Goal: Task Accomplishment & Management: Use online tool/utility

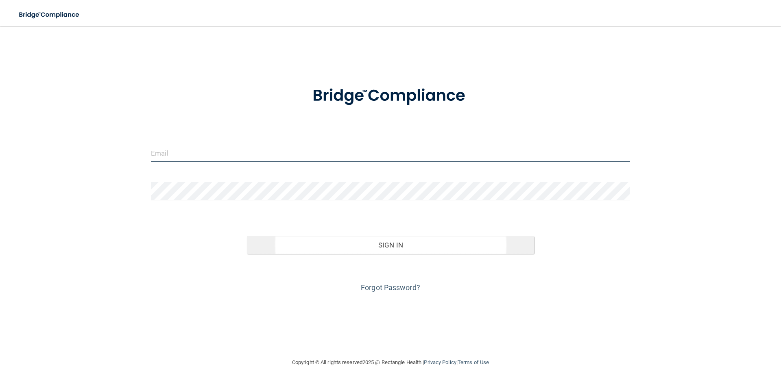
type input "[EMAIL_ADDRESS][DOMAIN_NAME]"
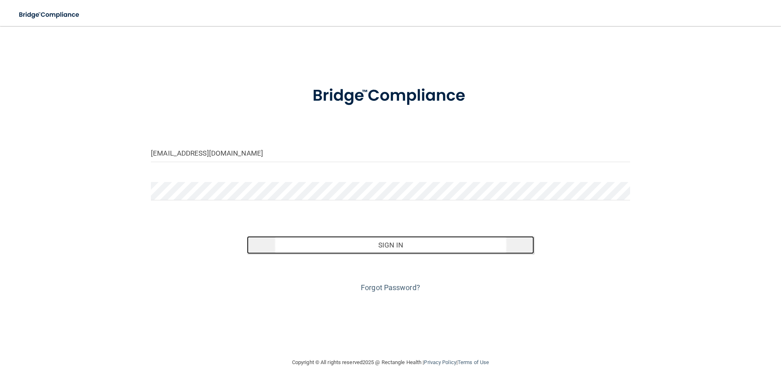
click at [388, 246] on button "Sign In" at bounding box center [390, 245] width 287 height 18
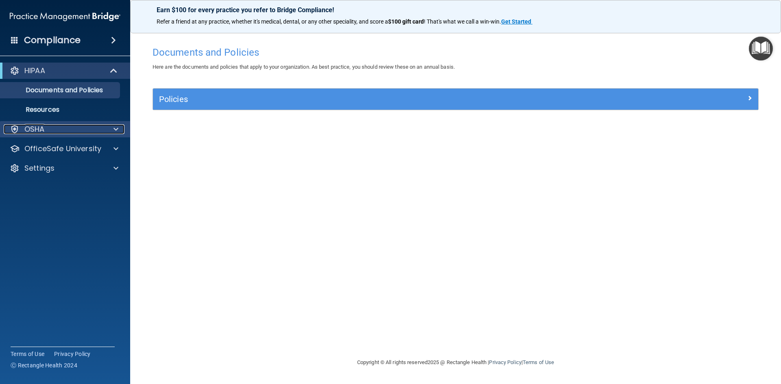
click at [56, 129] on div "OSHA" at bounding box center [54, 129] width 101 height 10
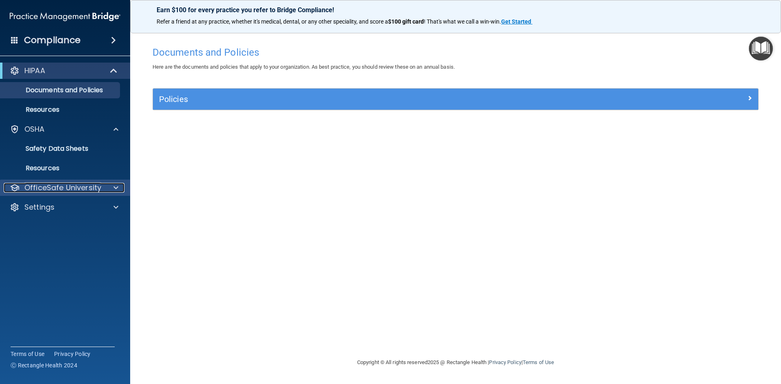
click at [73, 187] on p "OfficeSafe University" at bounding box center [62, 188] width 77 height 10
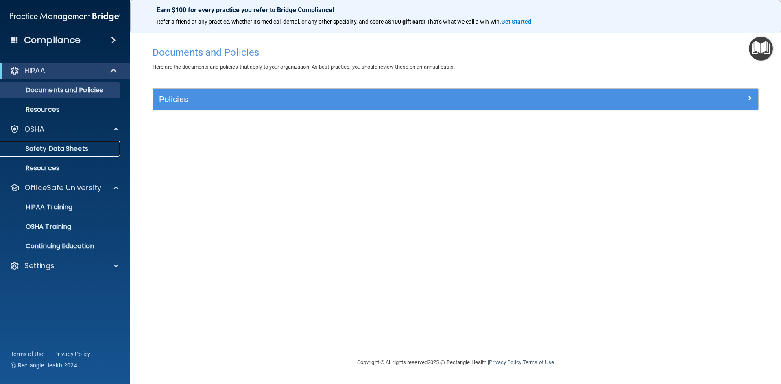
click at [54, 142] on link "Safety Data Sheets" at bounding box center [56, 149] width 128 height 16
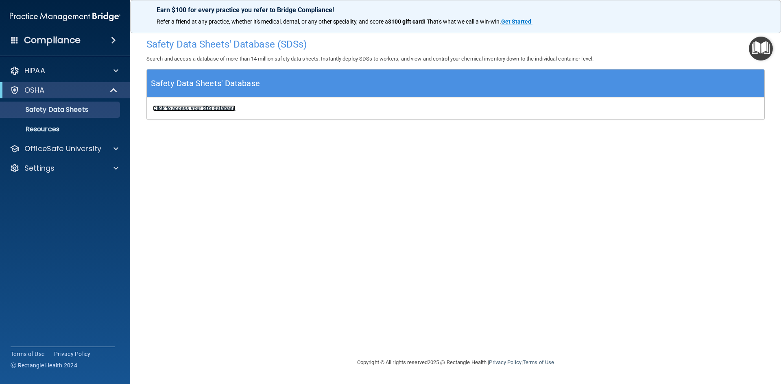
click at [194, 107] on b "Click to access your SDS database" at bounding box center [194, 108] width 83 height 6
click at [61, 129] on p "Resources" at bounding box center [60, 129] width 111 height 8
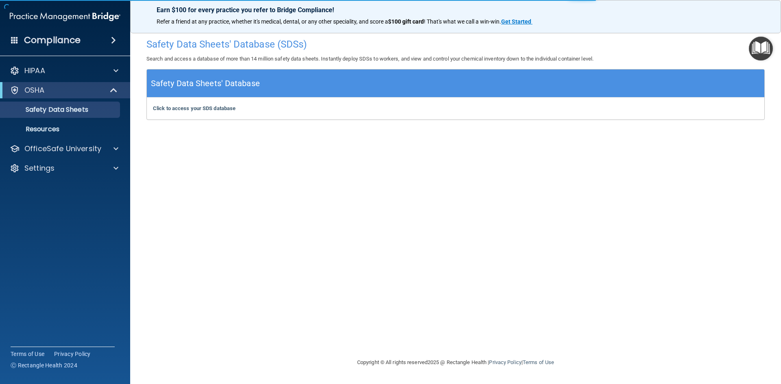
click at [755, 44] on img "Open Resource Center" at bounding box center [761, 49] width 24 height 24
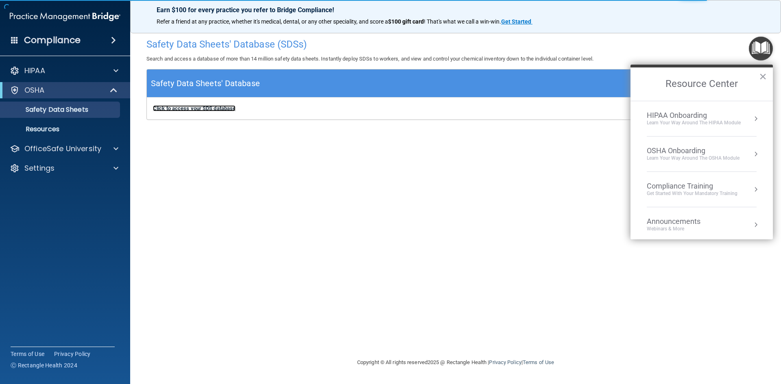
click at [178, 107] on b "Click to access your SDS database" at bounding box center [194, 108] width 83 height 6
